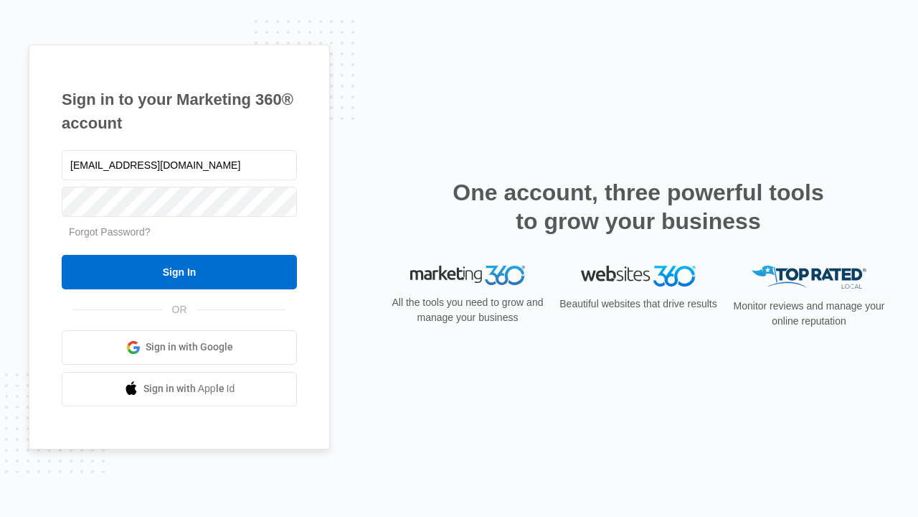
type input "[EMAIL_ADDRESS][DOMAIN_NAME]"
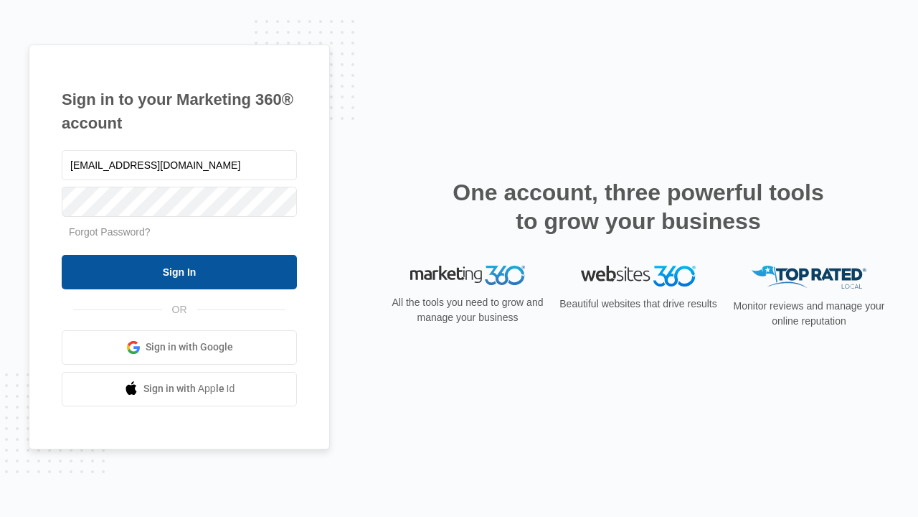
click at [179, 271] on input "Sign In" at bounding box center [179, 272] width 235 height 34
